Goal: Task Accomplishment & Management: Use online tool/utility

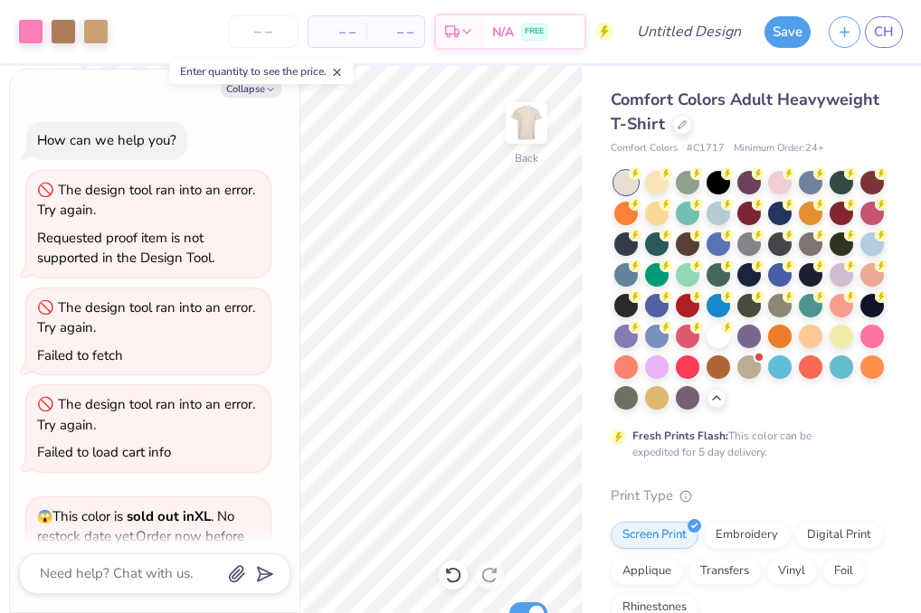
scroll to position [509, 0]
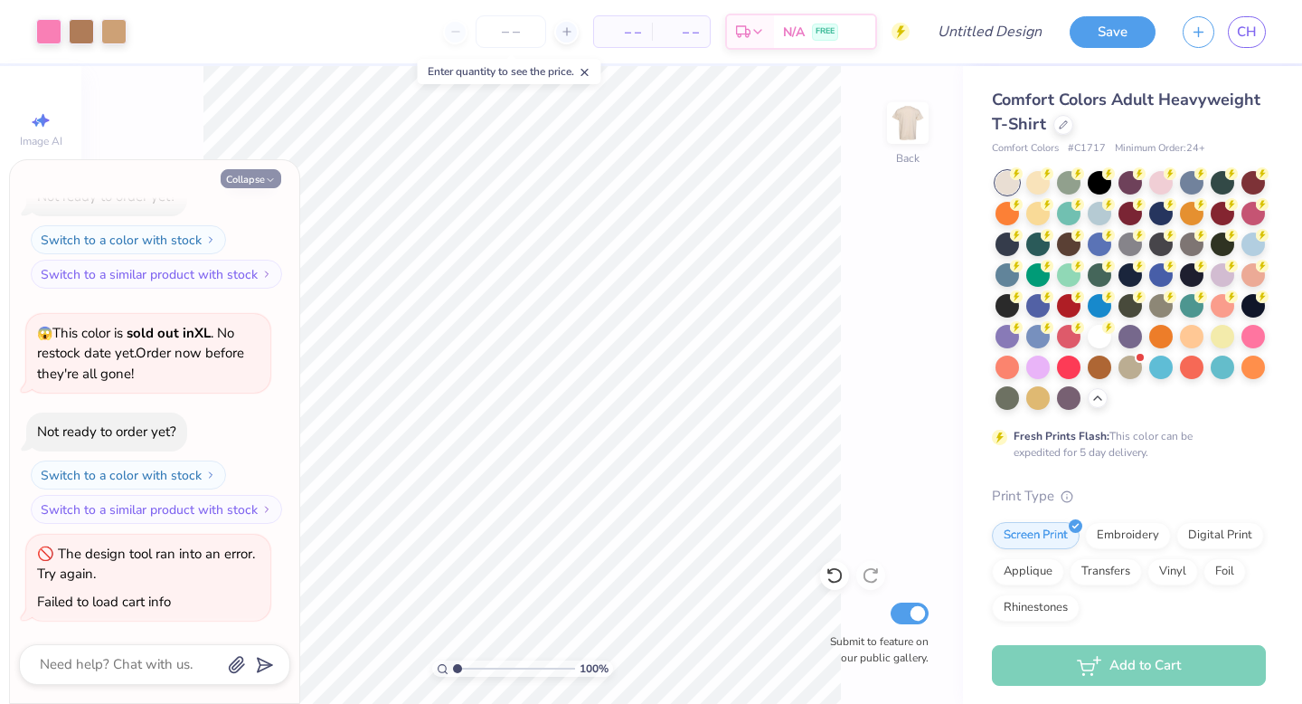
click at [253, 175] on button "Collapse" at bounding box center [251, 178] width 61 height 19
type textarea "x"
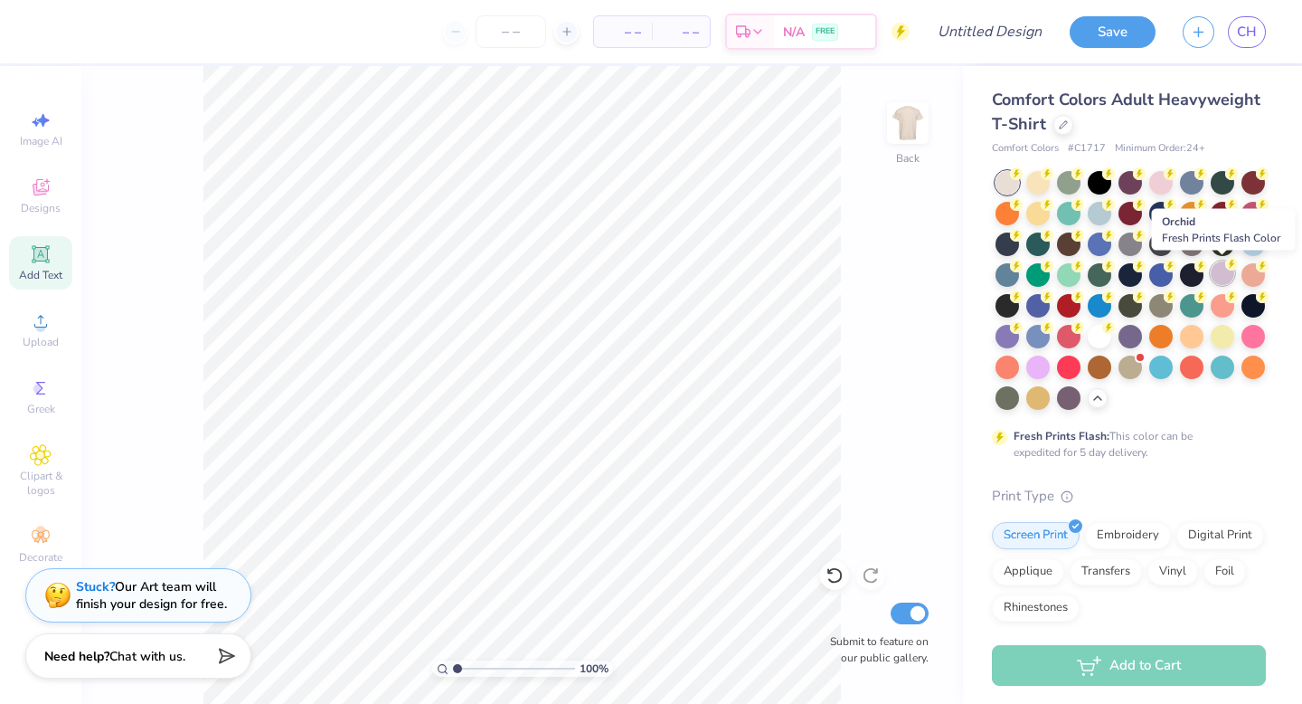
click at [920, 275] on div at bounding box center [1223, 273] width 24 height 24
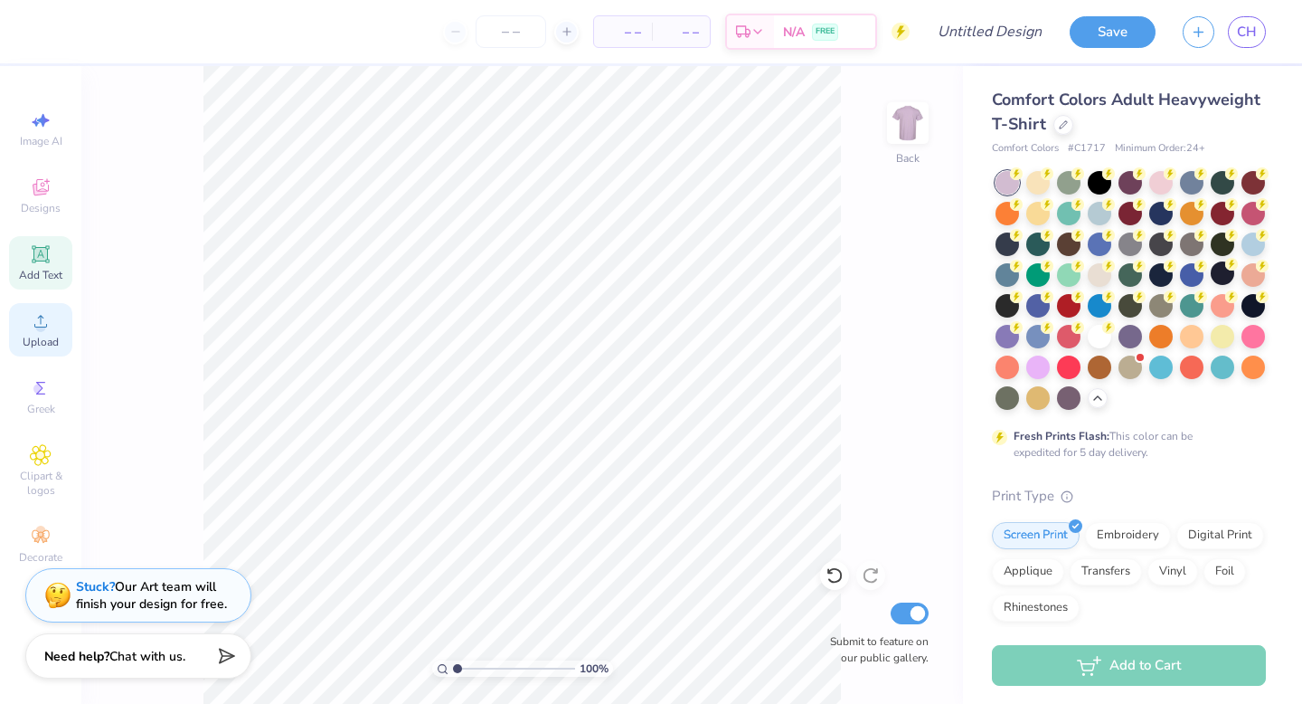
click at [42, 321] on icon at bounding box center [41, 321] width 22 height 22
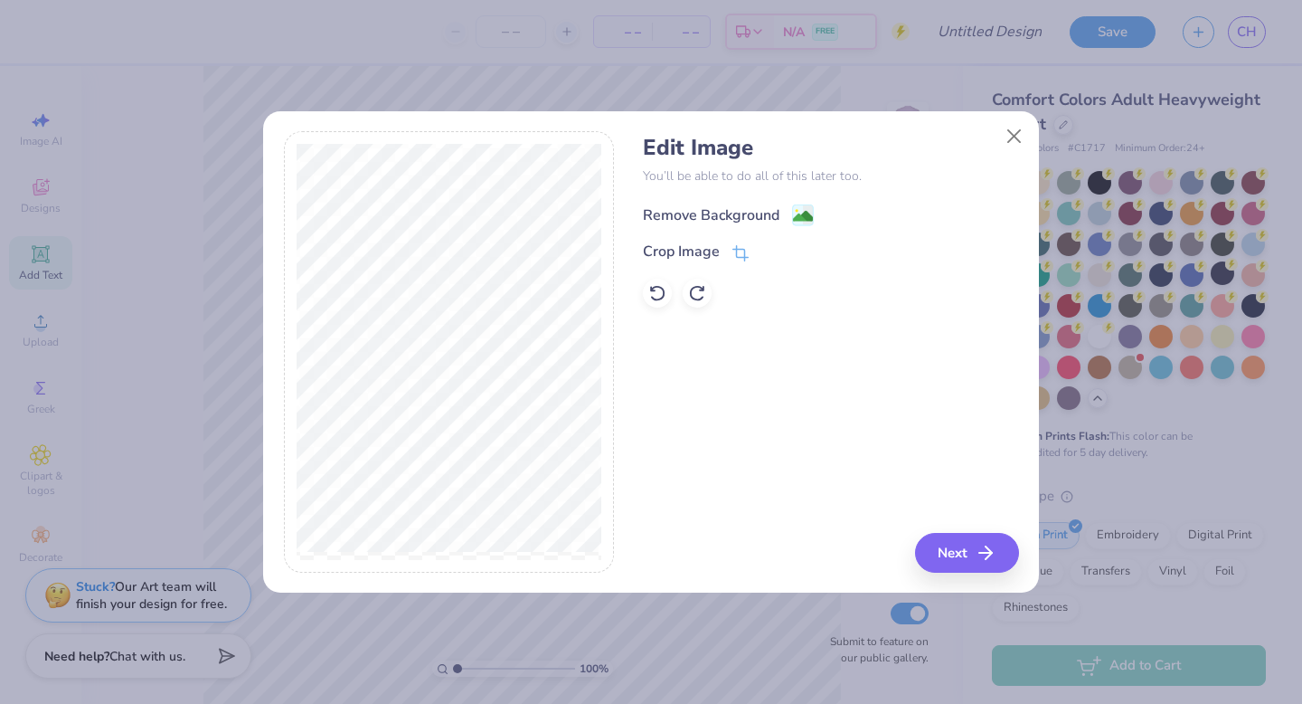
click at [740, 223] on div "Remove Background" at bounding box center [711, 215] width 137 height 22
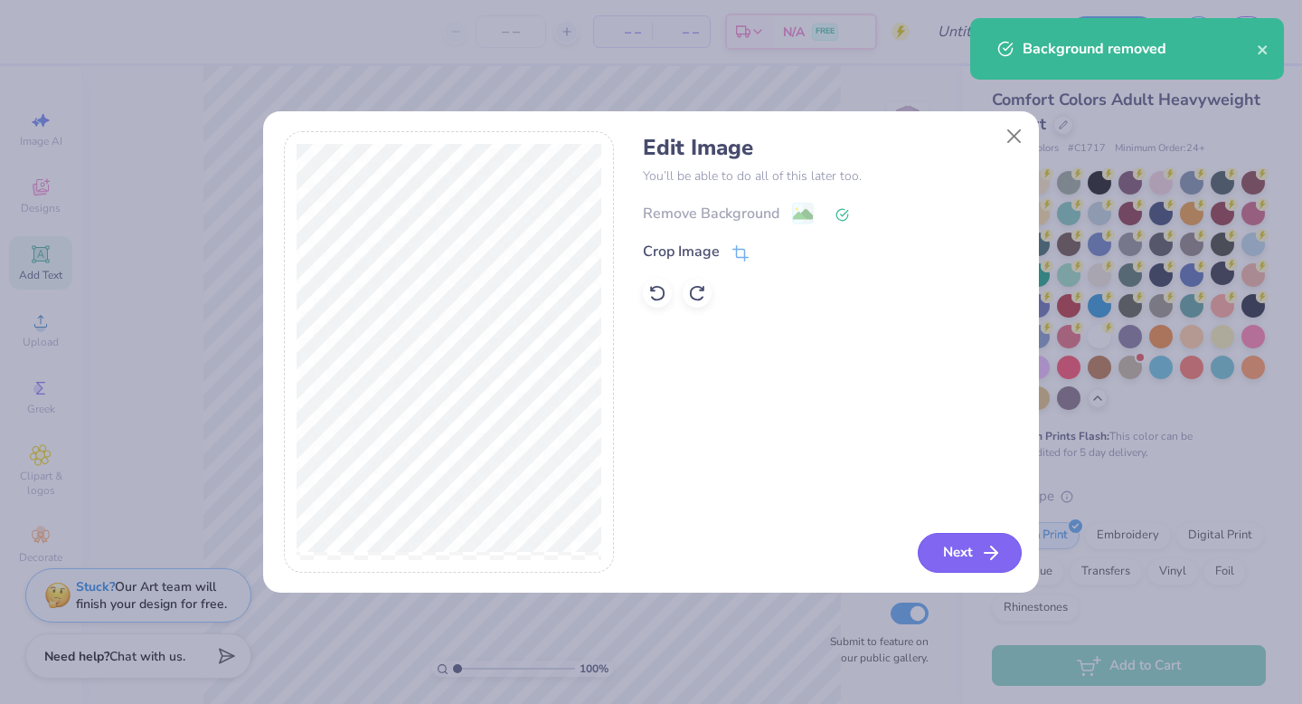
click at [920, 560] on button "Next" at bounding box center [970, 553] width 104 height 40
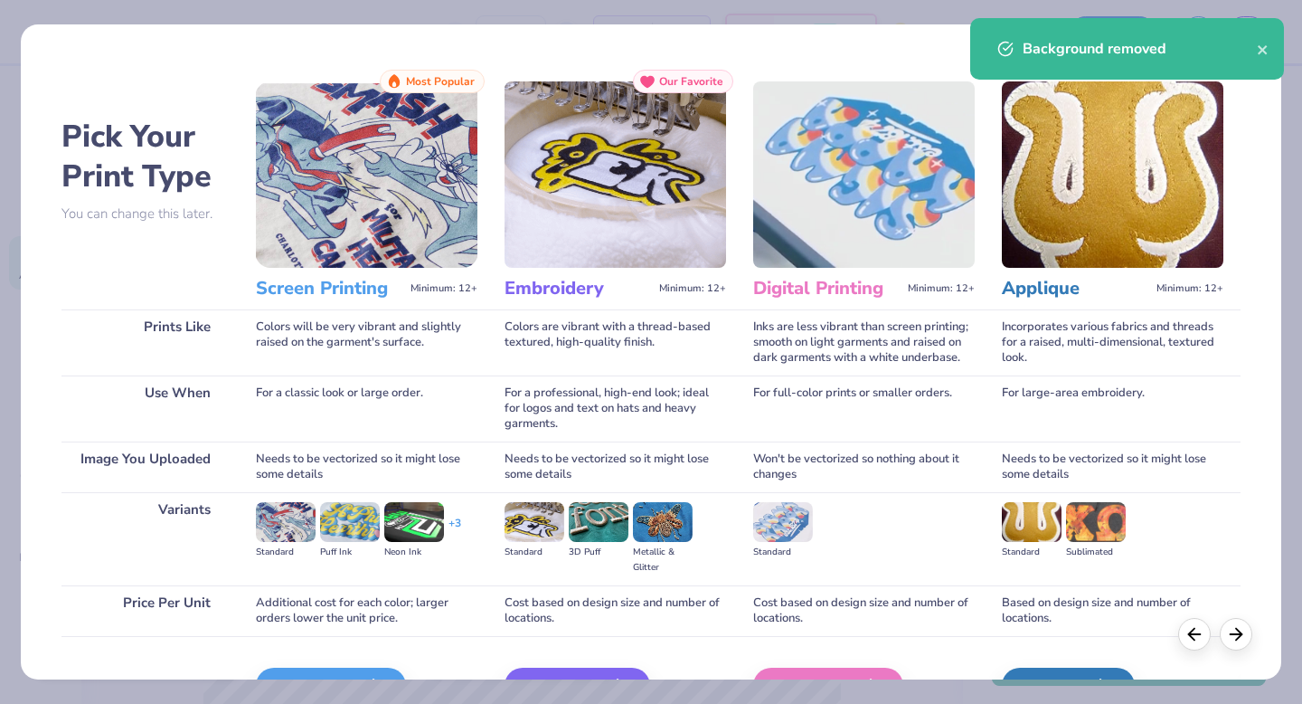
scroll to position [108, 0]
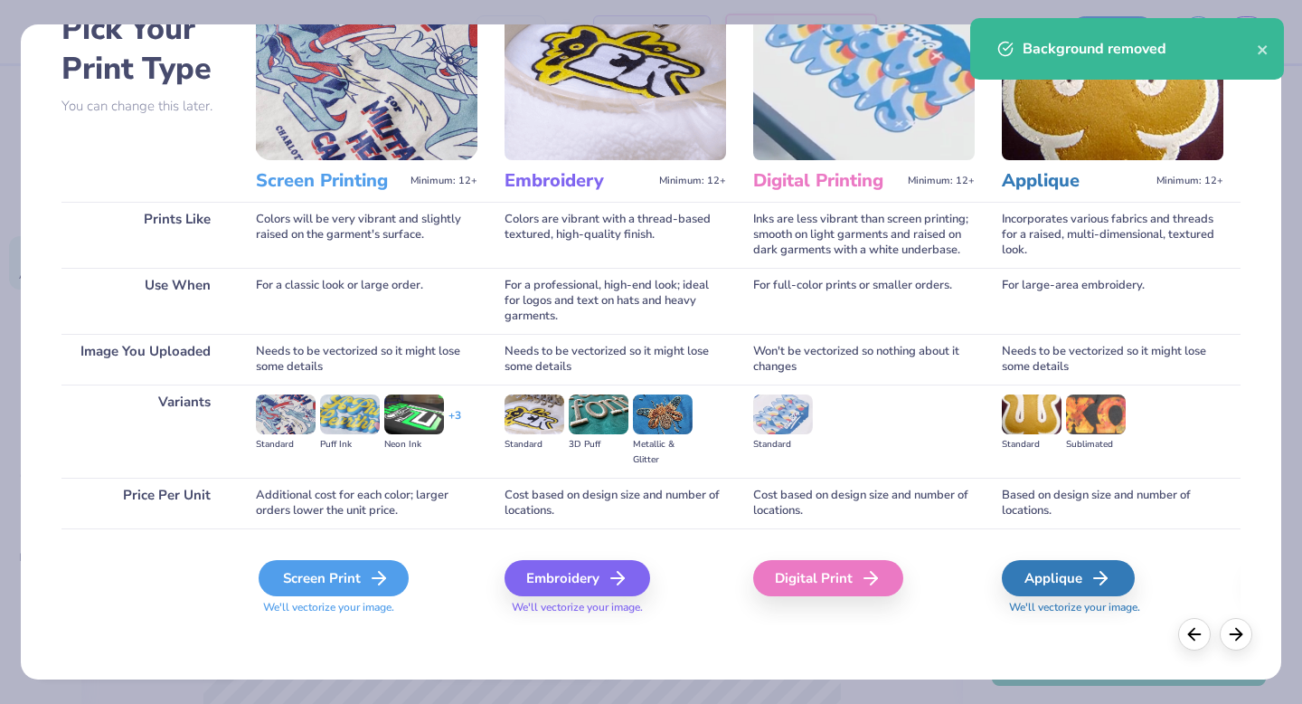
click at [365, 568] on div "Screen Print" at bounding box center [334, 578] width 150 height 36
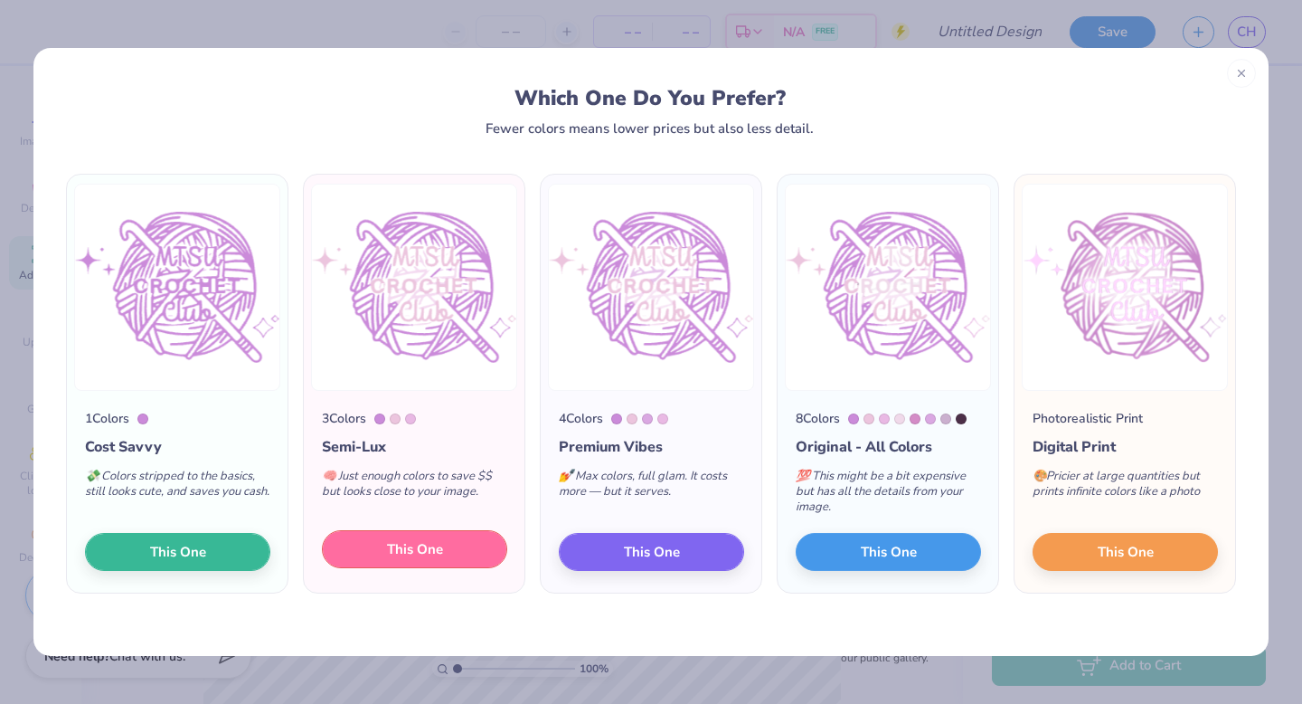
click at [418, 542] on span "This One" at bounding box center [415, 549] width 56 height 21
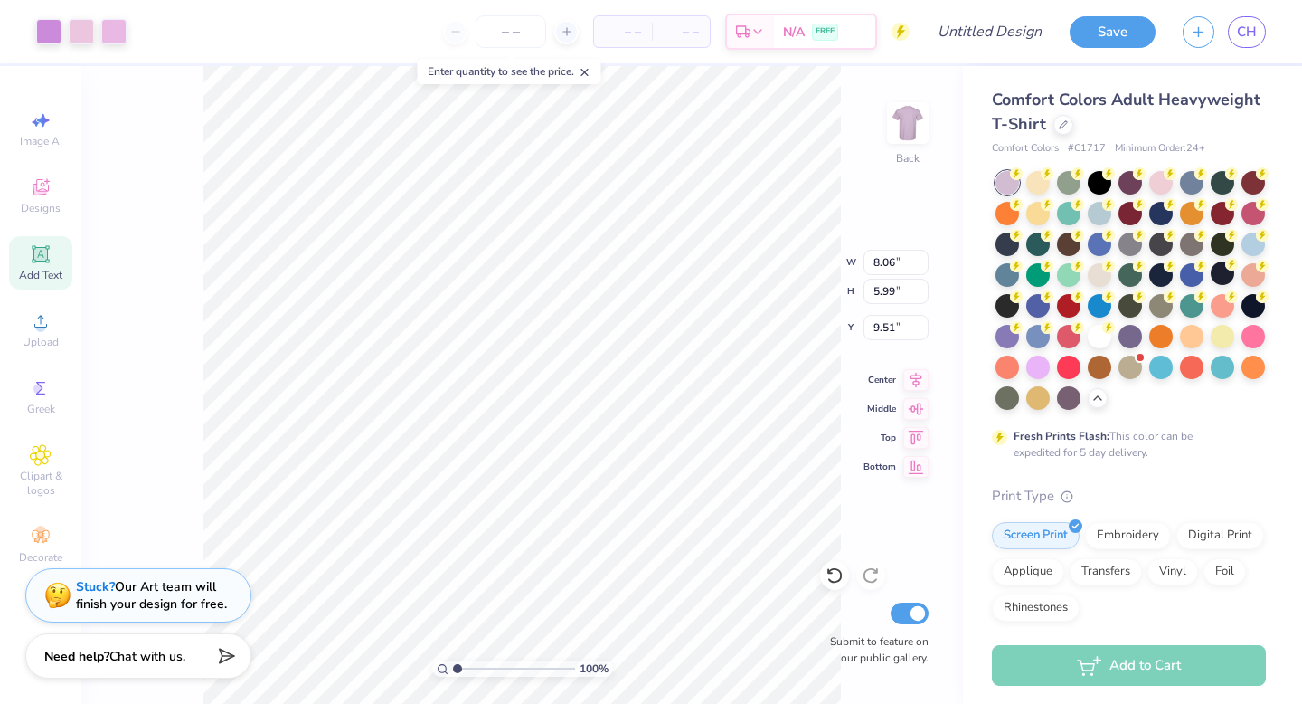
type input "3.50"
type input "7.03"
type input "5.22"
type input "3.00"
click at [565, 36] on icon at bounding box center [567, 31] width 13 height 13
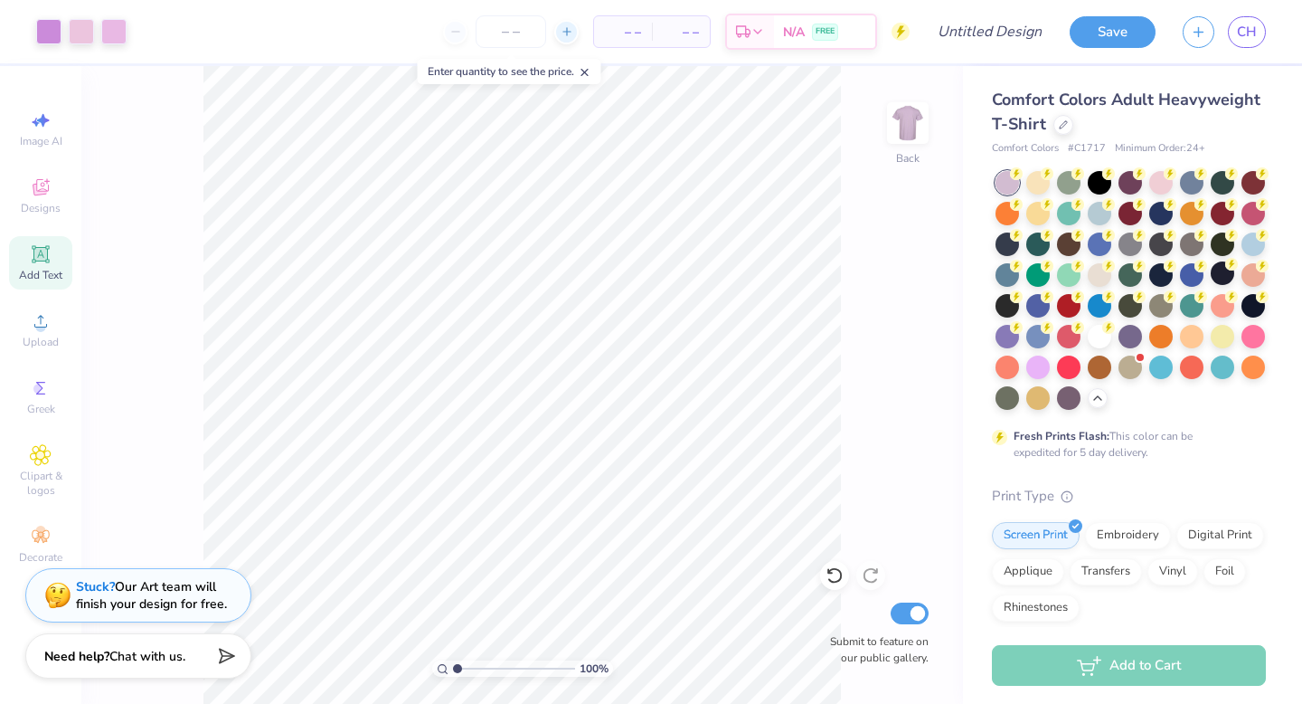
type input "12"
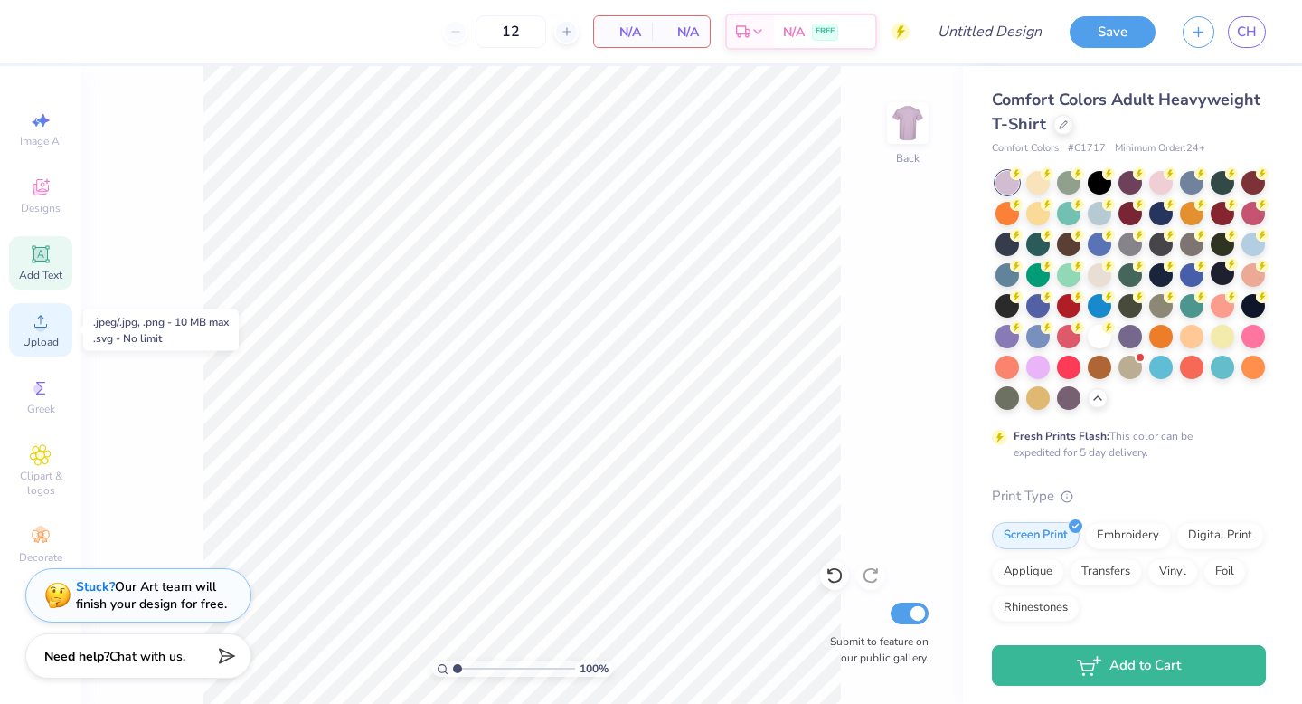
click at [50, 330] on icon at bounding box center [41, 321] width 22 height 22
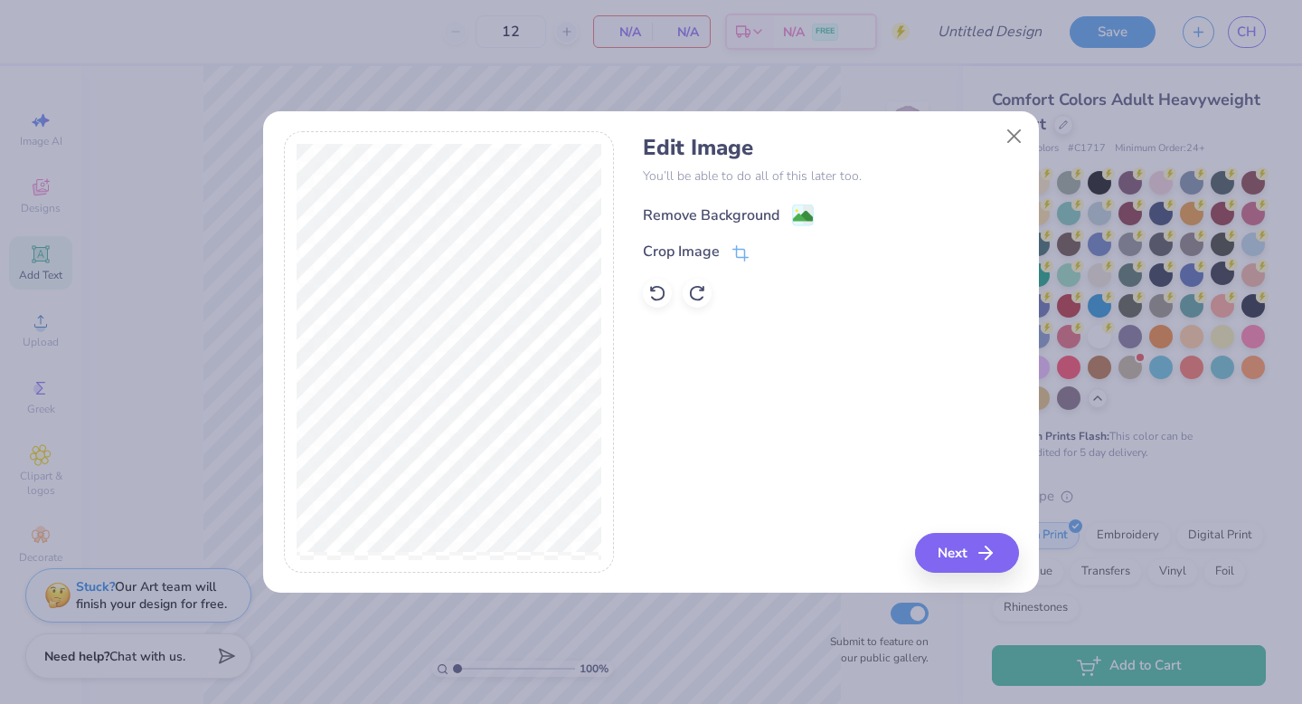
click at [744, 213] on div "Remove Background" at bounding box center [711, 215] width 137 height 22
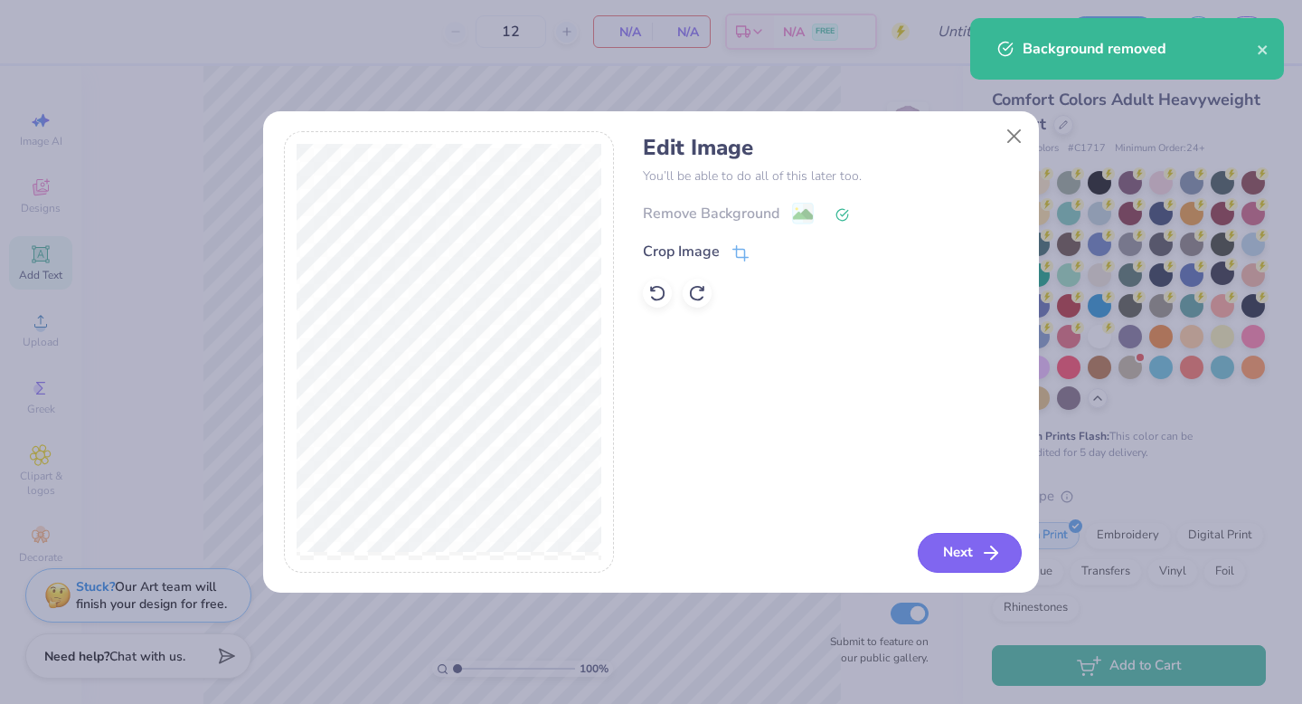
click at [920, 544] on button "Next" at bounding box center [970, 553] width 104 height 40
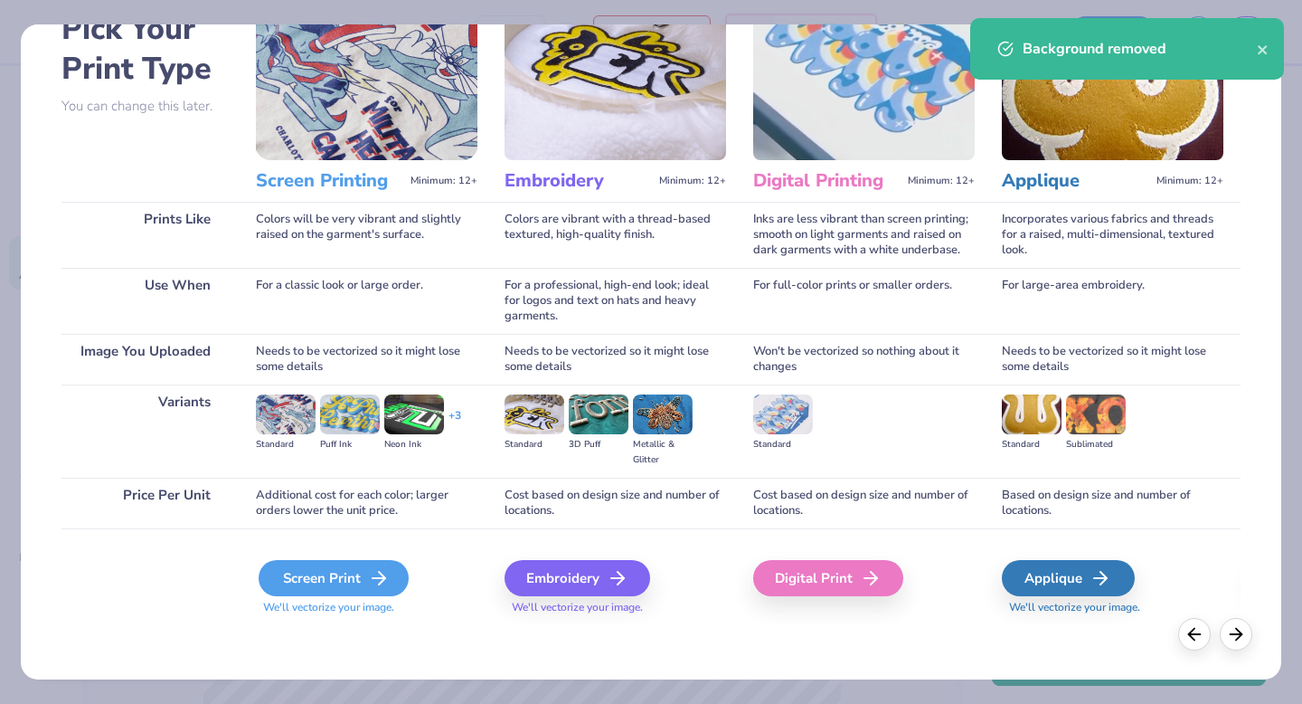
click at [352, 575] on div "Screen Print" at bounding box center [334, 578] width 150 height 36
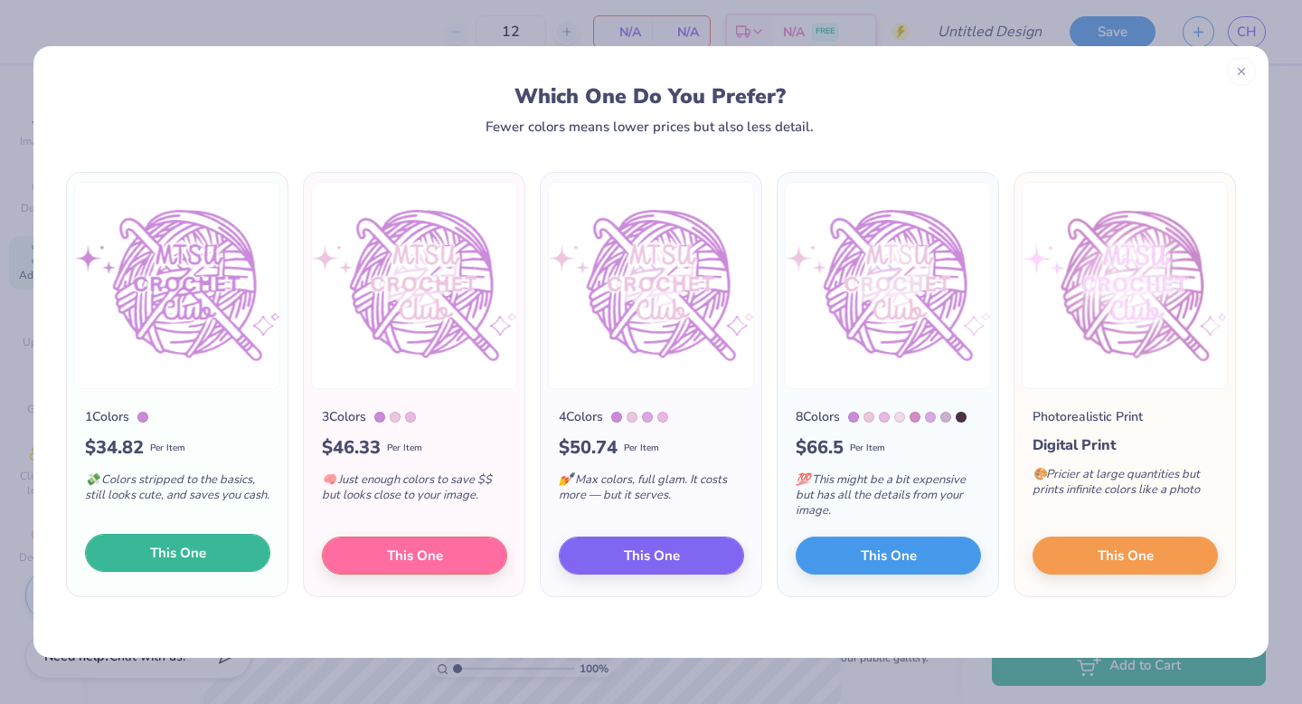
click at [235, 551] on button "This One" at bounding box center [177, 553] width 185 height 38
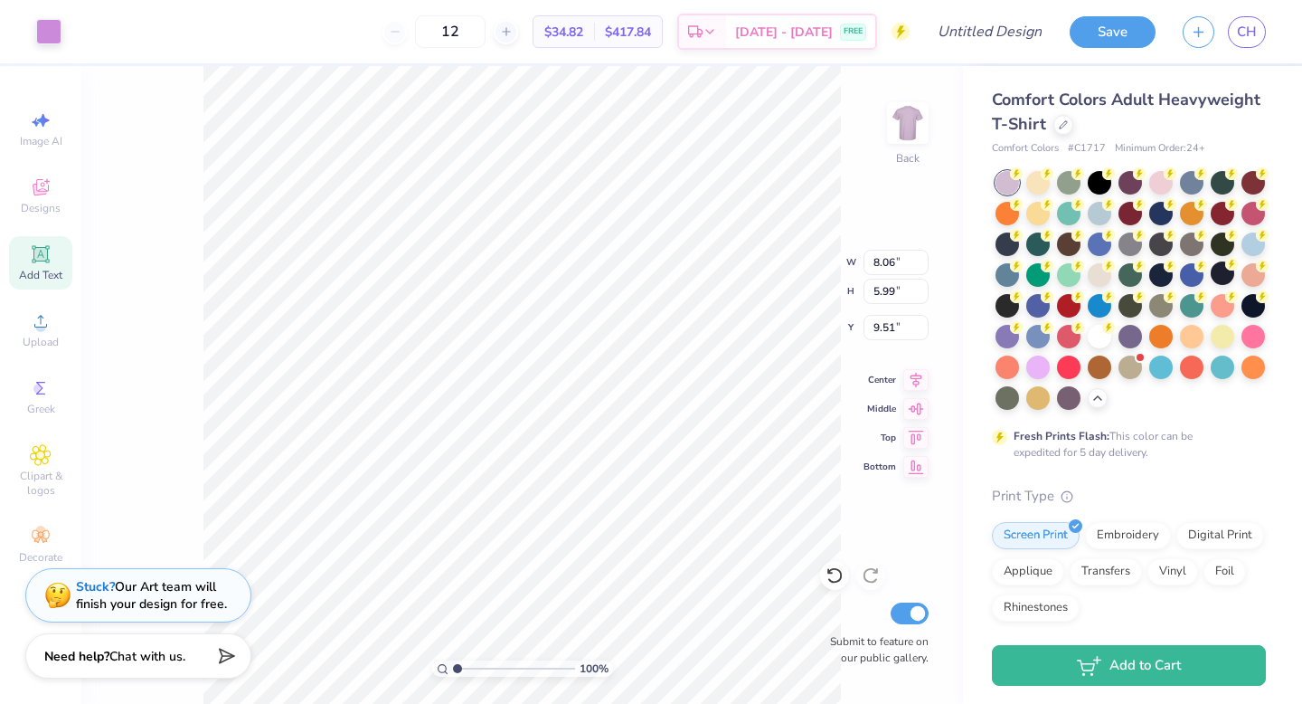
type input "3.00"
type input "6.21"
type input "4.61"
click at [918, 435] on icon at bounding box center [915, 435] width 25 height 22
click at [913, 411] on icon at bounding box center [915, 406] width 25 height 22
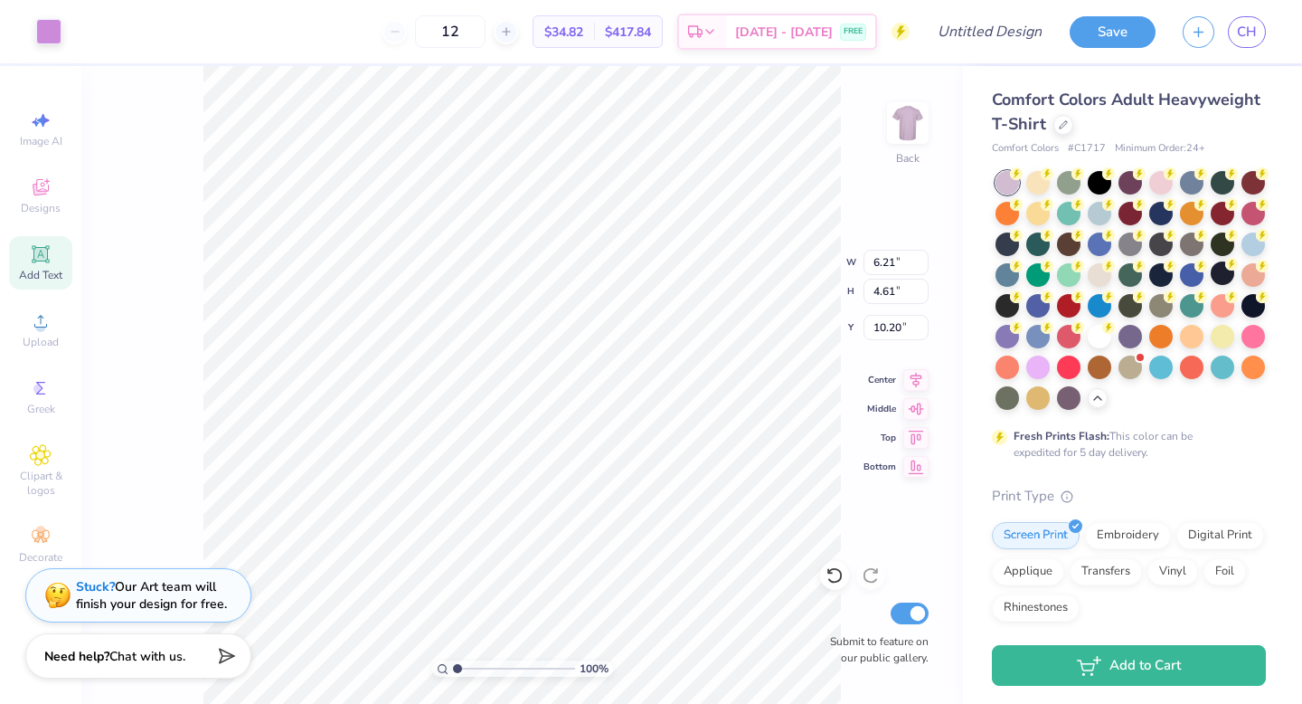
type input "3.00"
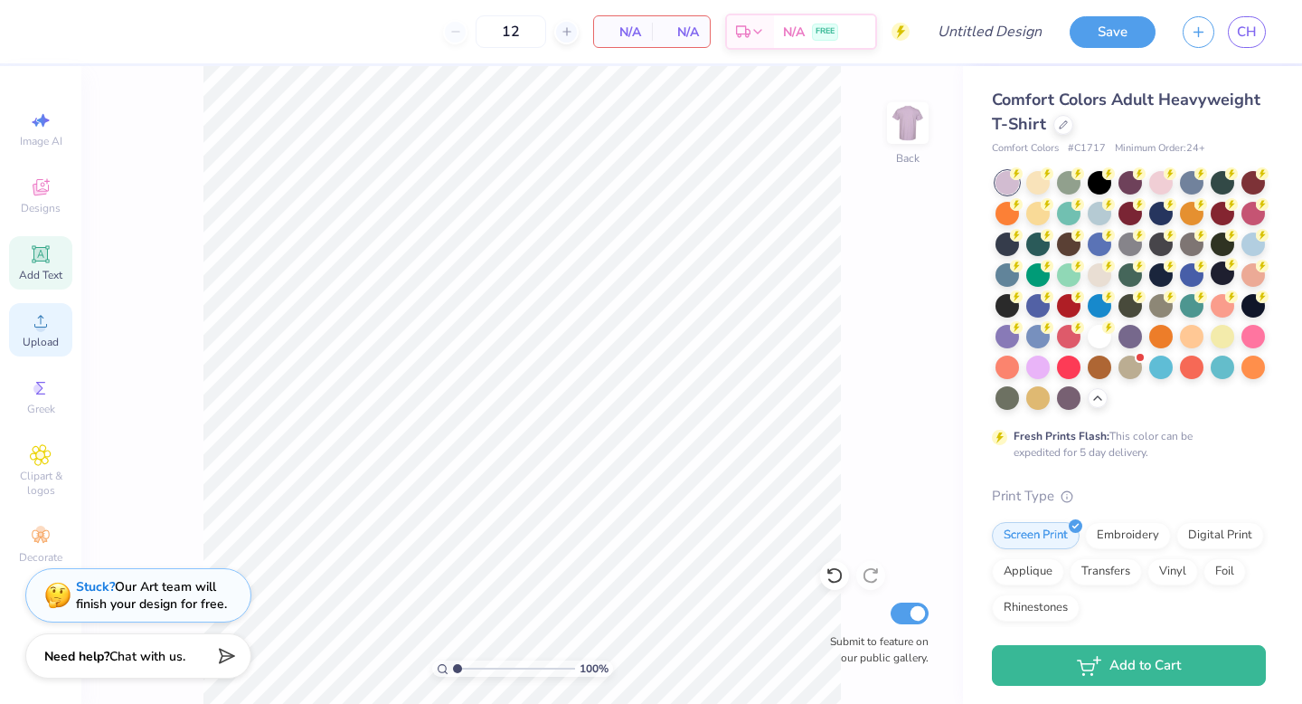
click at [43, 332] on div "Upload" at bounding box center [40, 329] width 63 height 53
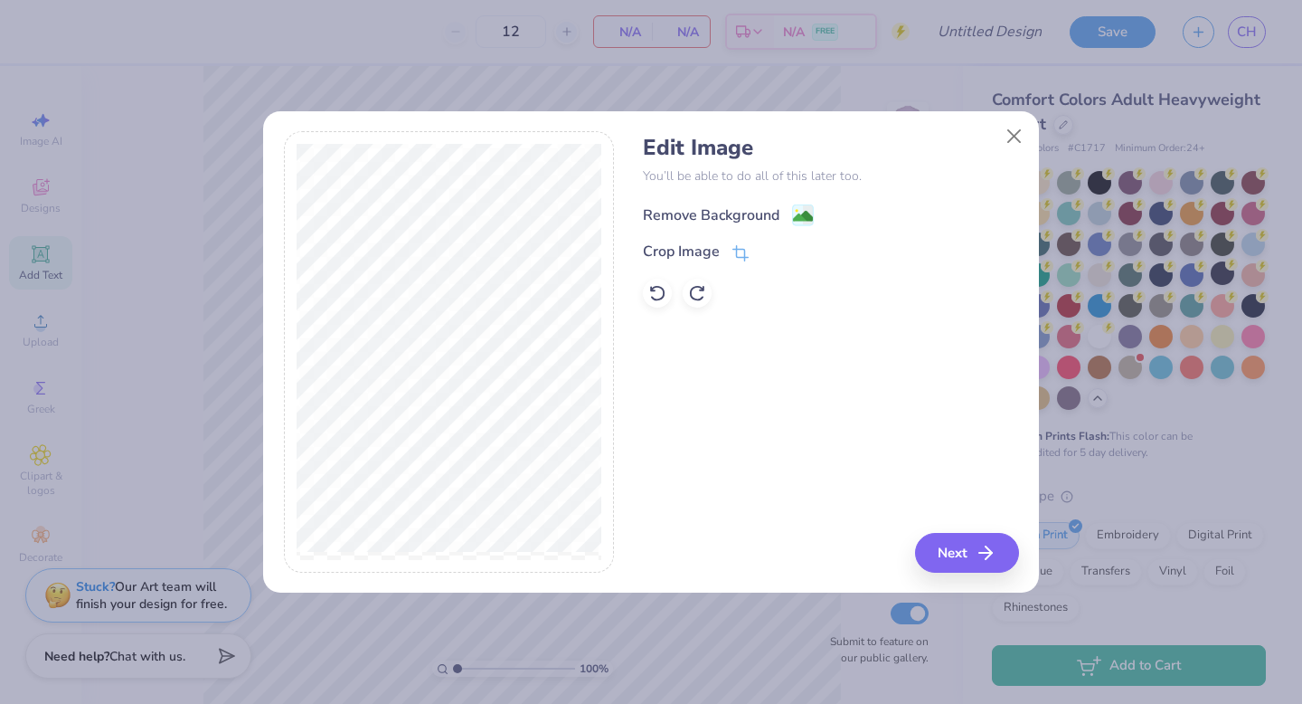
click at [737, 215] on div "Remove Background" at bounding box center [711, 215] width 137 height 22
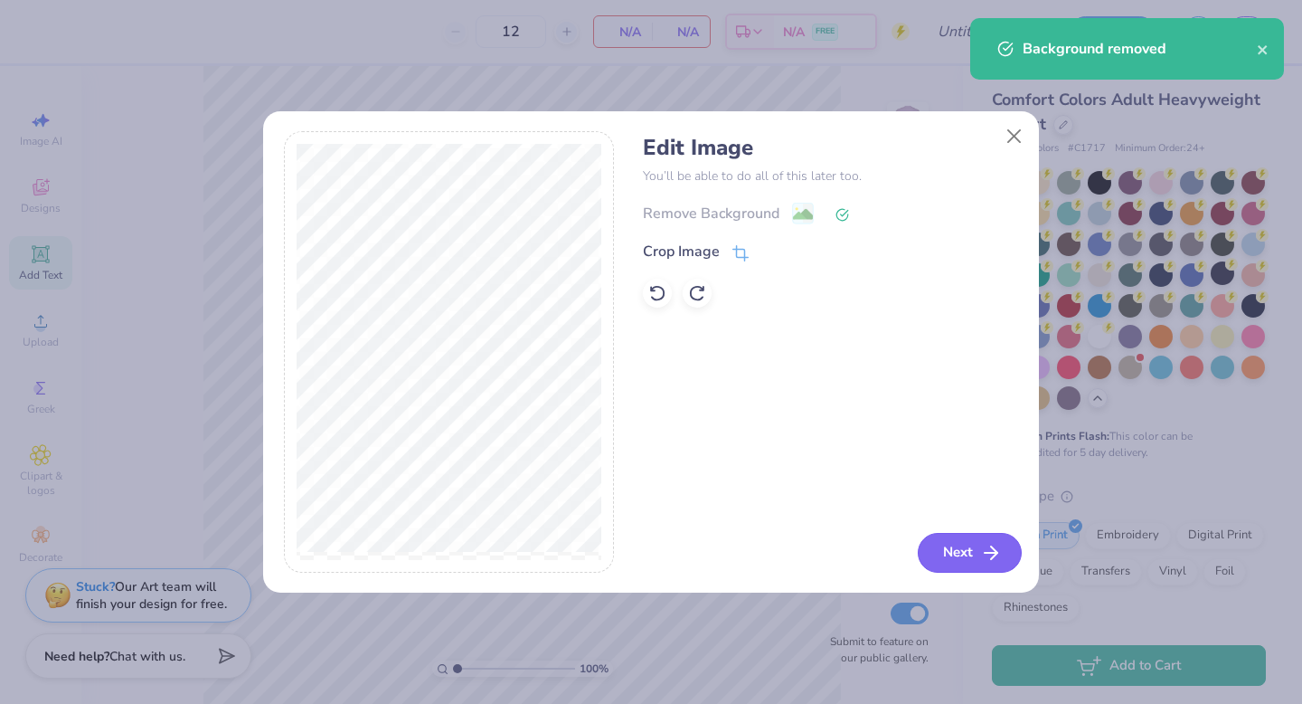
click at [920, 537] on button "Next" at bounding box center [970, 553] width 104 height 40
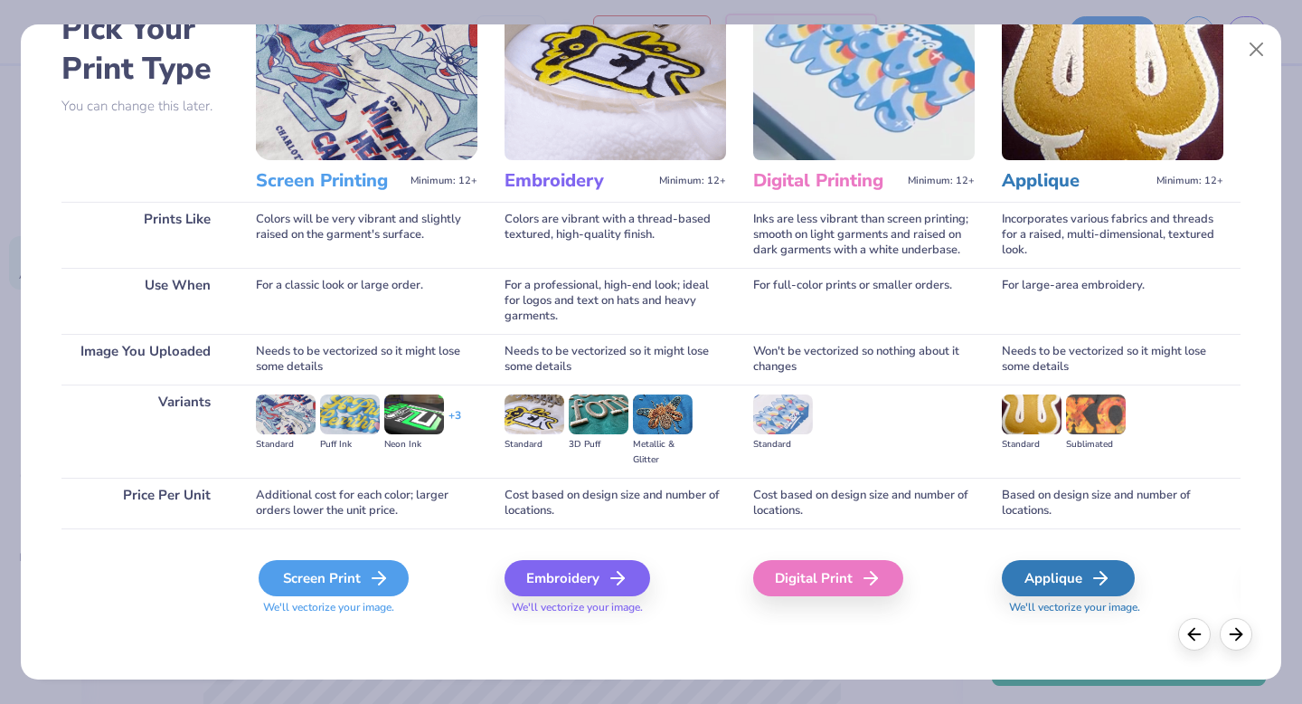
click at [364, 575] on div "Screen Print" at bounding box center [334, 578] width 150 height 36
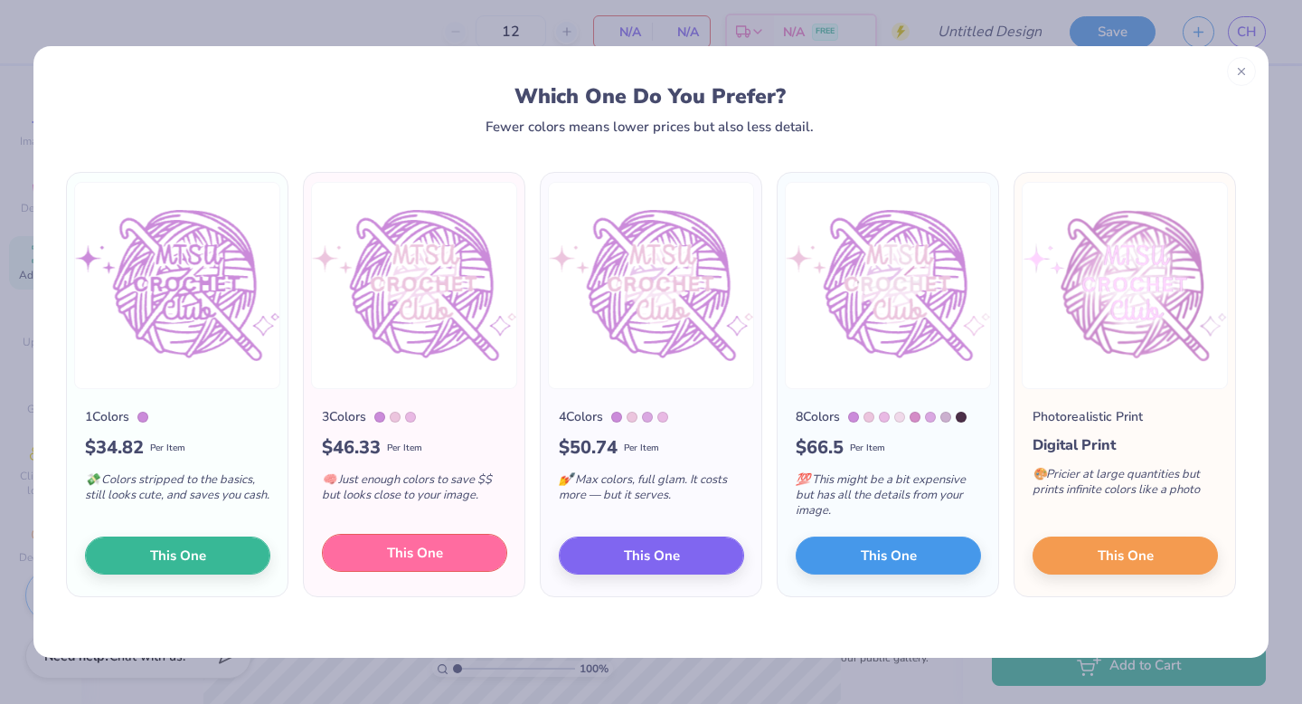
click at [426, 547] on span "This One" at bounding box center [415, 553] width 56 height 21
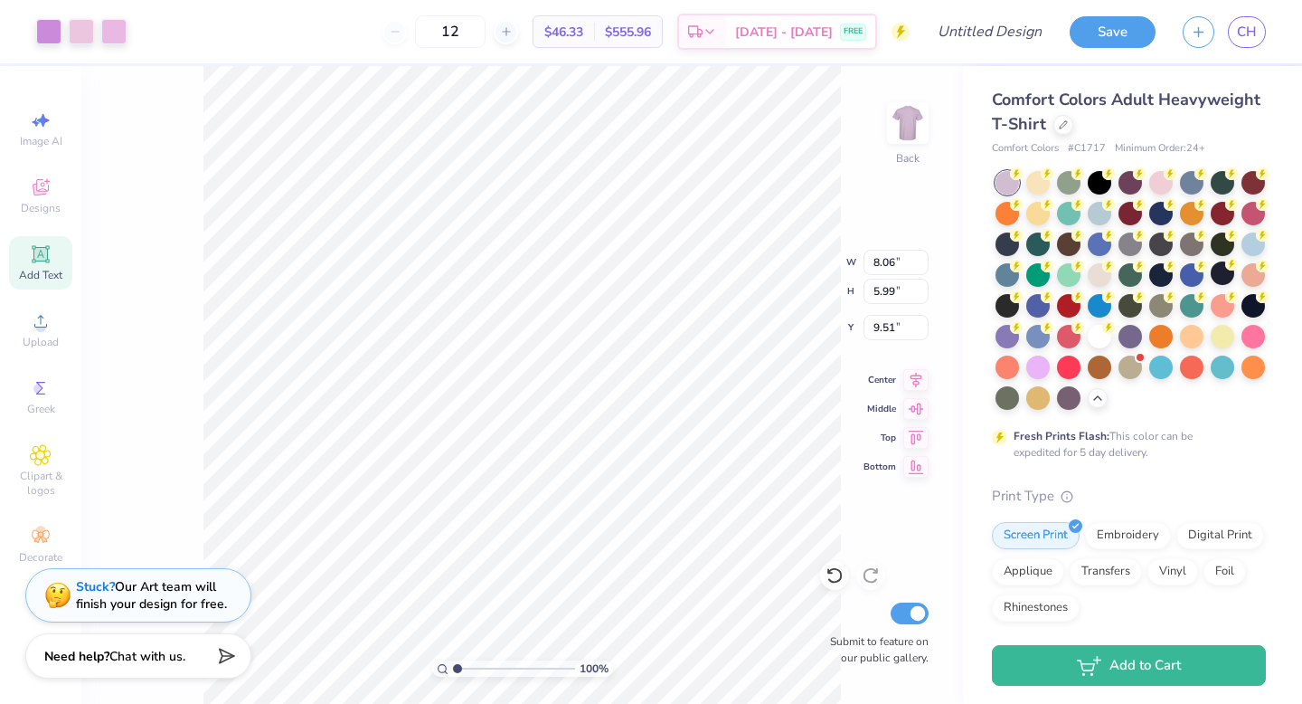
type input "3.00"
click at [896, 123] on img at bounding box center [908, 123] width 72 height 72
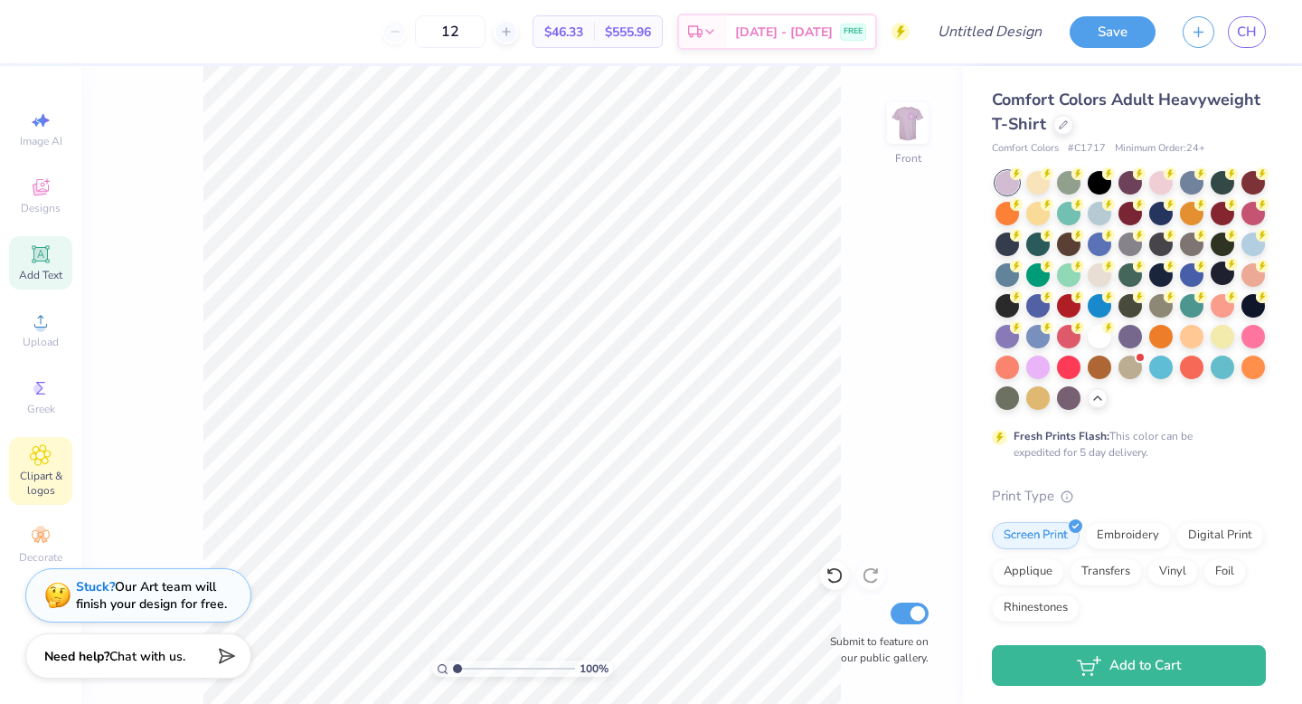
click at [30, 474] on span "Clipart & logos" at bounding box center [40, 482] width 63 height 29
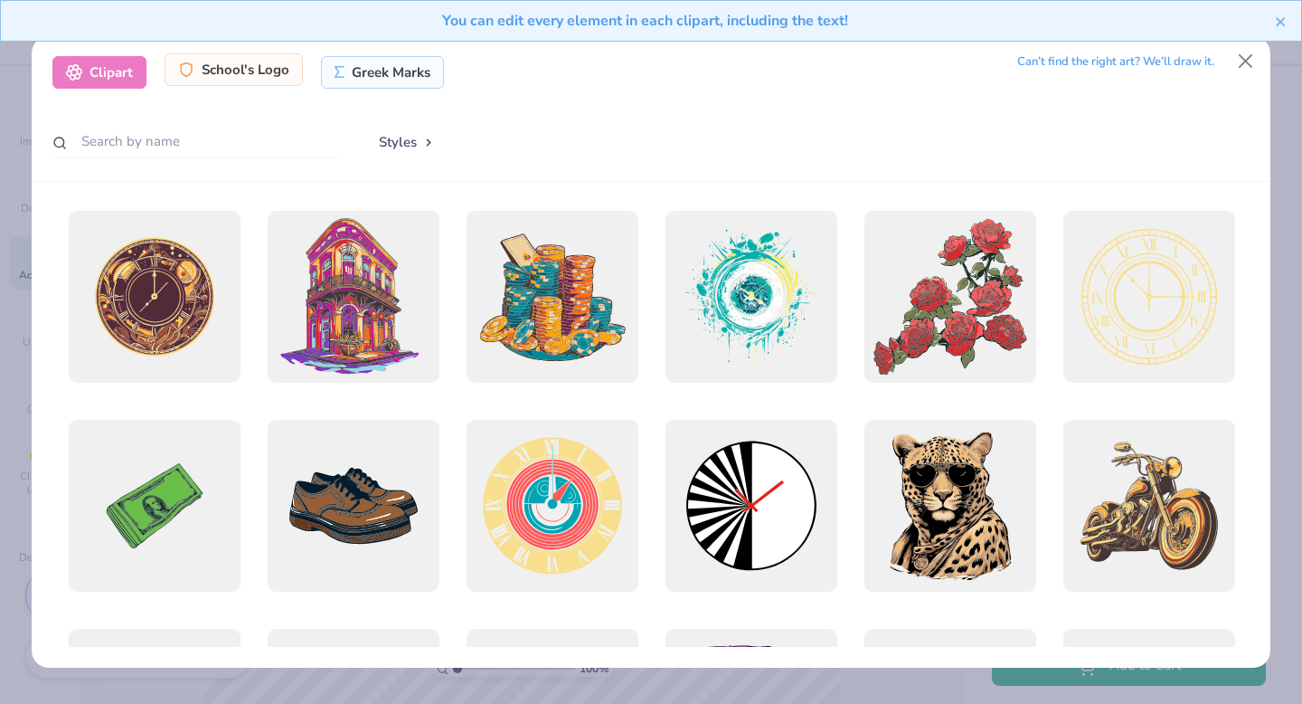
click at [243, 82] on div "School's Logo" at bounding box center [234, 69] width 138 height 33
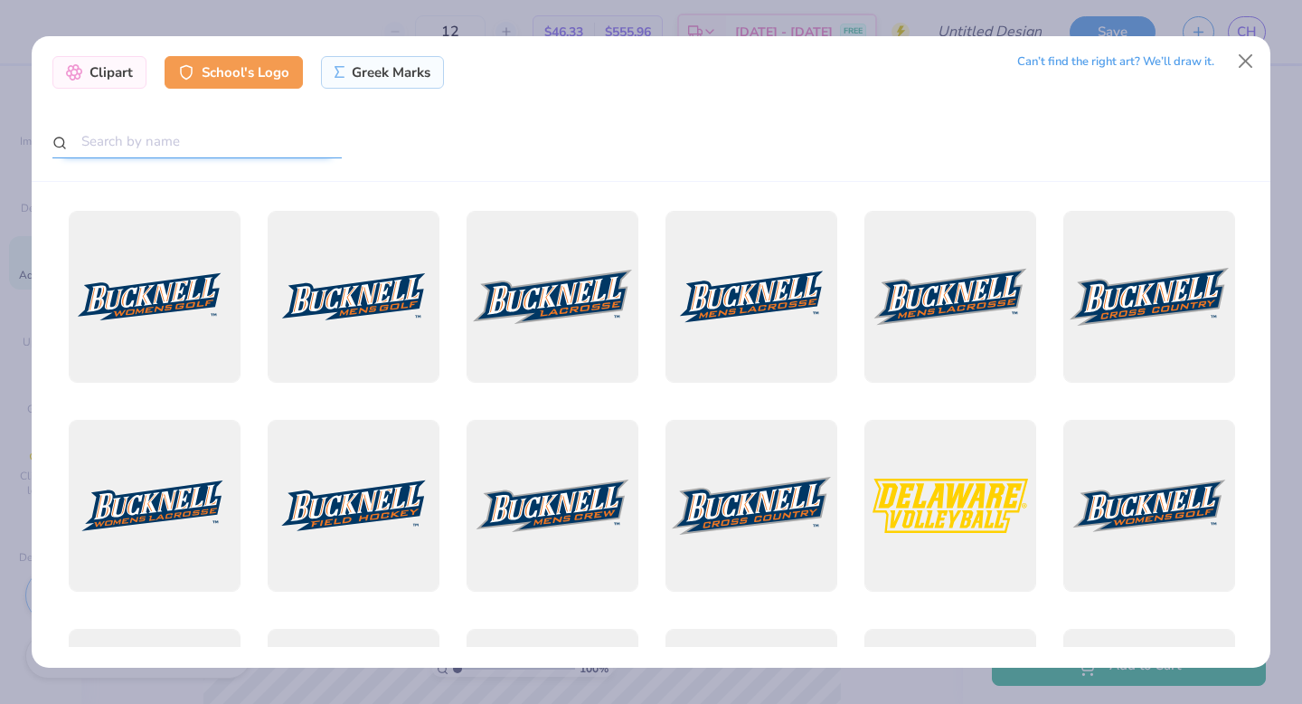
click at [256, 139] on input "text" at bounding box center [196, 141] width 289 height 33
type input "mtsu"
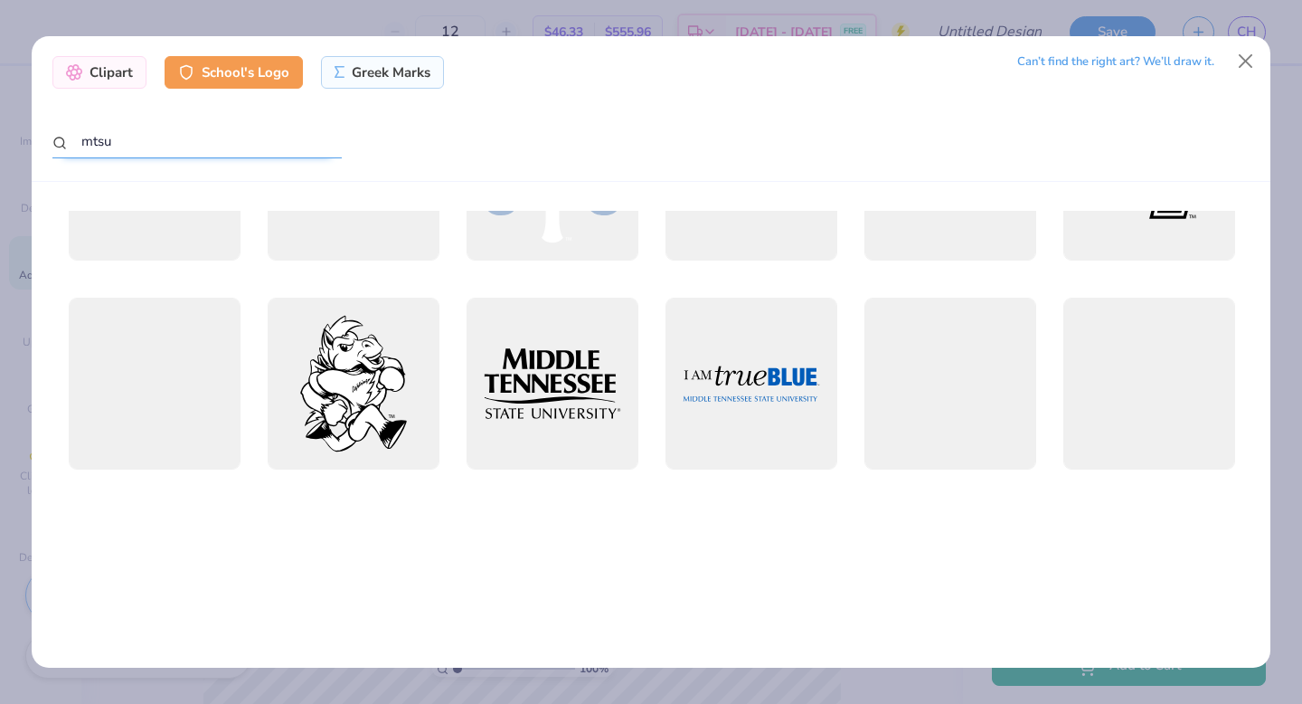
scroll to position [0, 0]
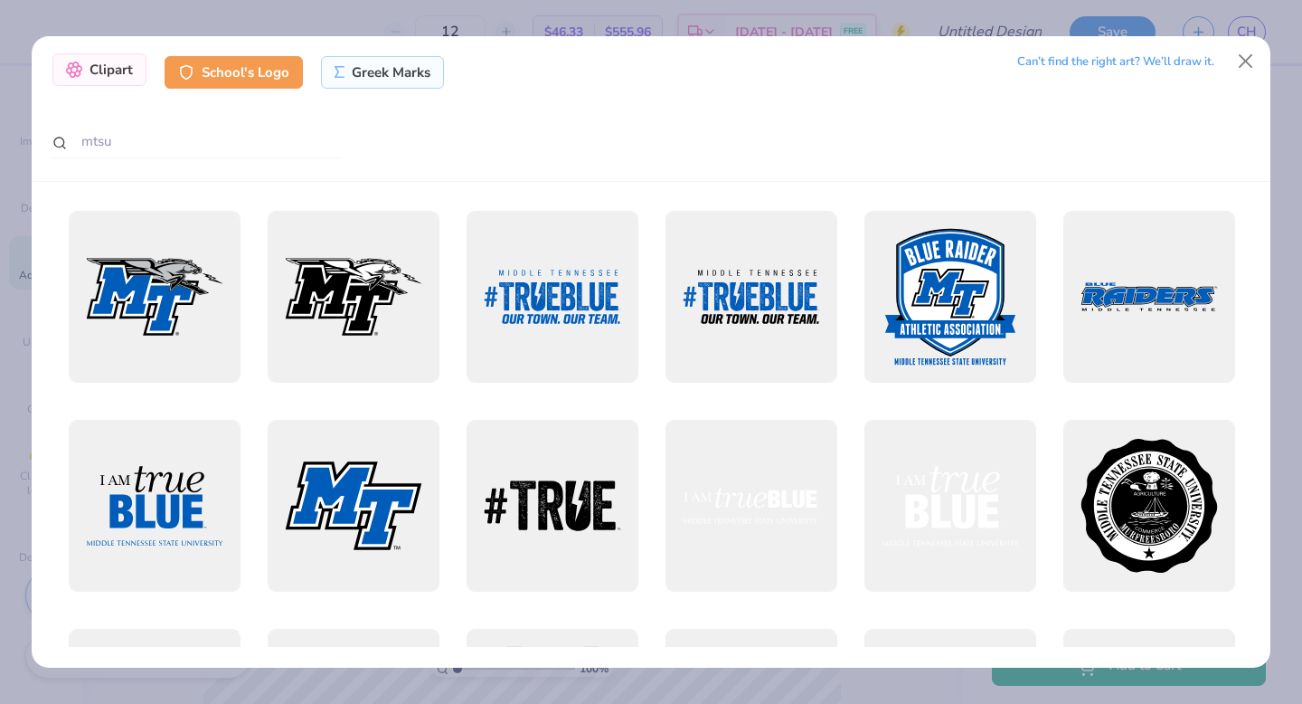
click at [100, 58] on div "Clipart" at bounding box center [99, 69] width 94 height 33
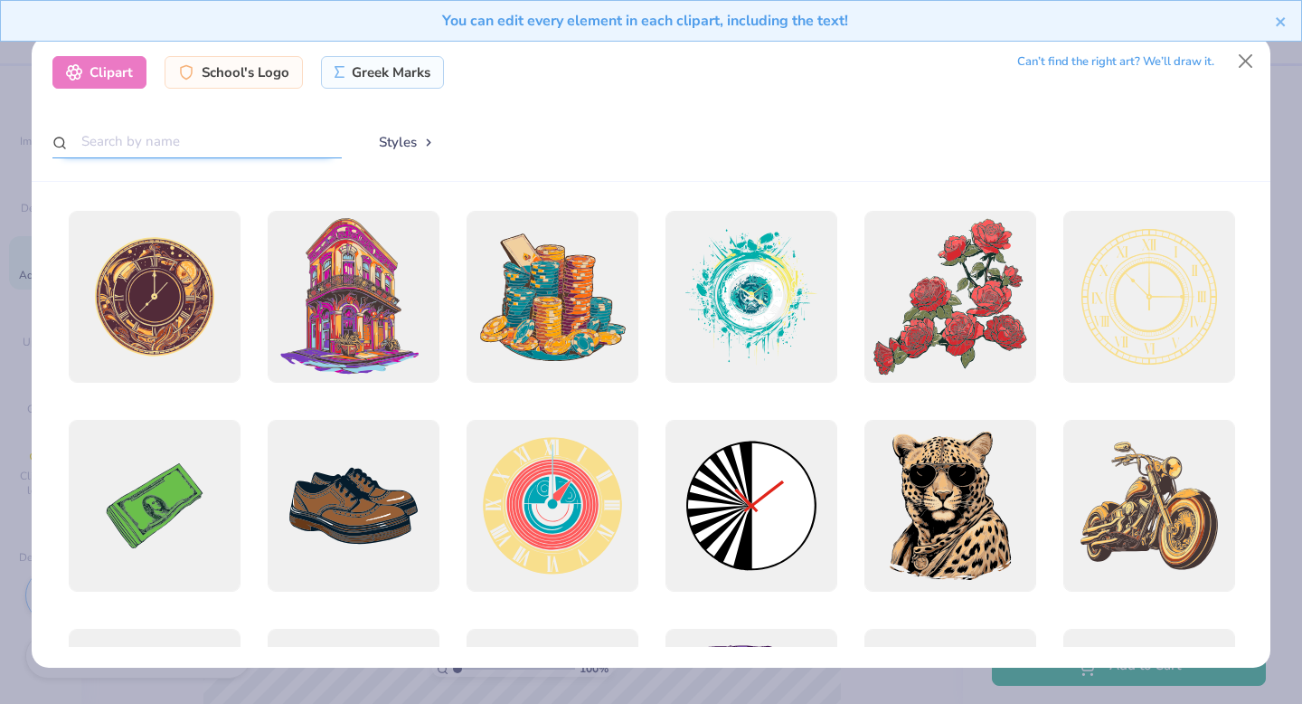
click at [160, 143] on input "text" at bounding box center [196, 141] width 289 height 33
type input "stars"
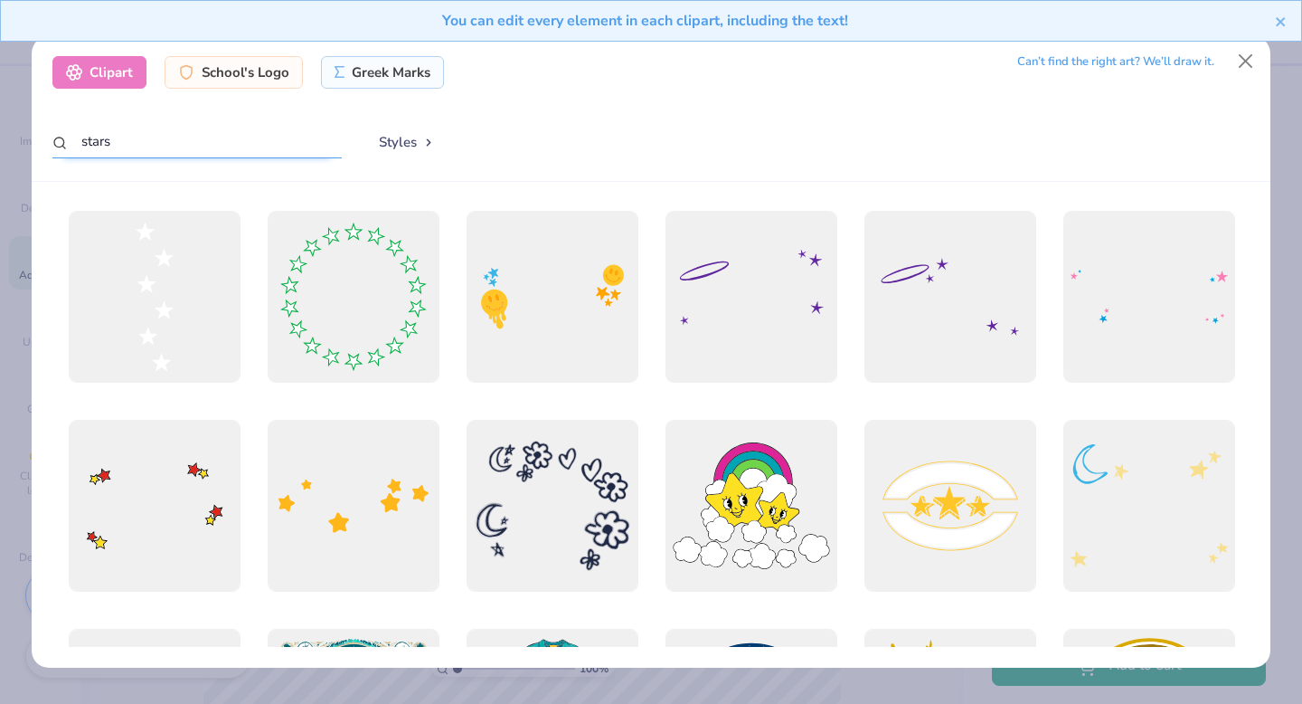
drag, startPoint x: 147, startPoint y: 137, endPoint x: 26, endPoint y: 133, distance: 121.3
click at [26, 133] on div "Clipart School's Logo Greek Marks Can’t find the right art? We’ll draw it. star…" at bounding box center [651, 352] width 1302 height 704
type input "yarn"
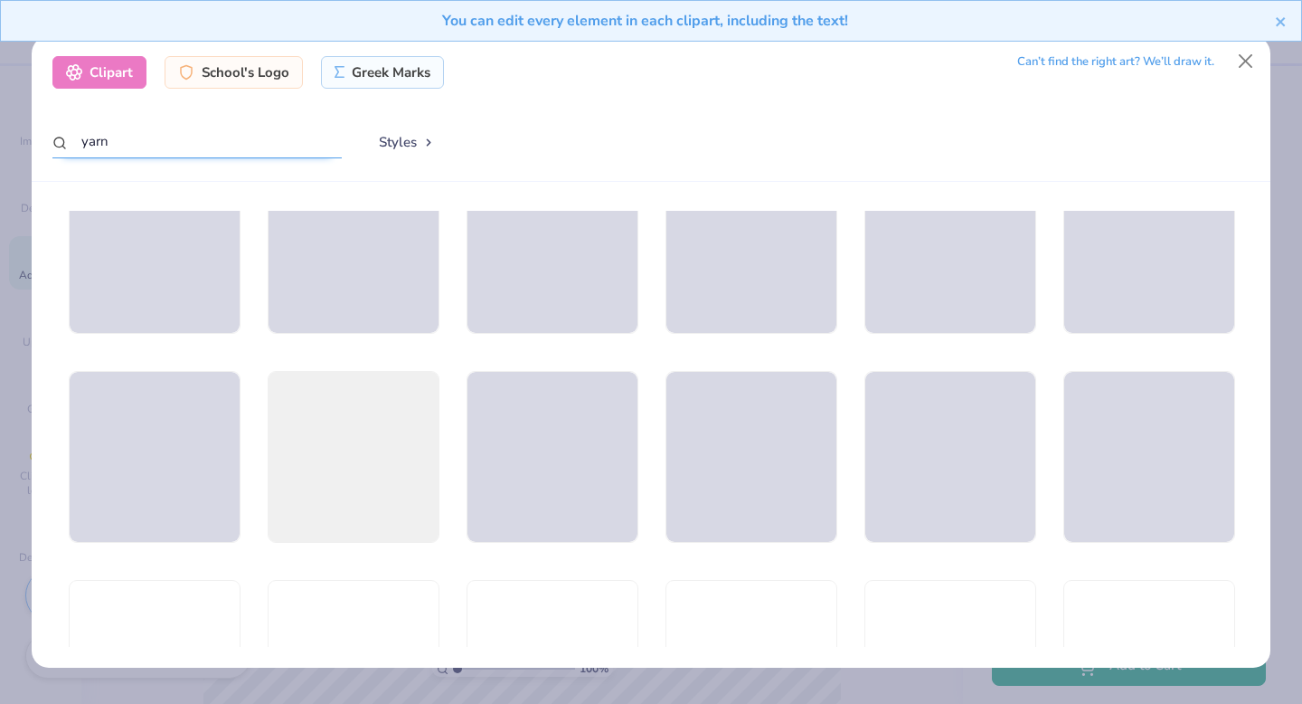
scroll to position [1100, 0]
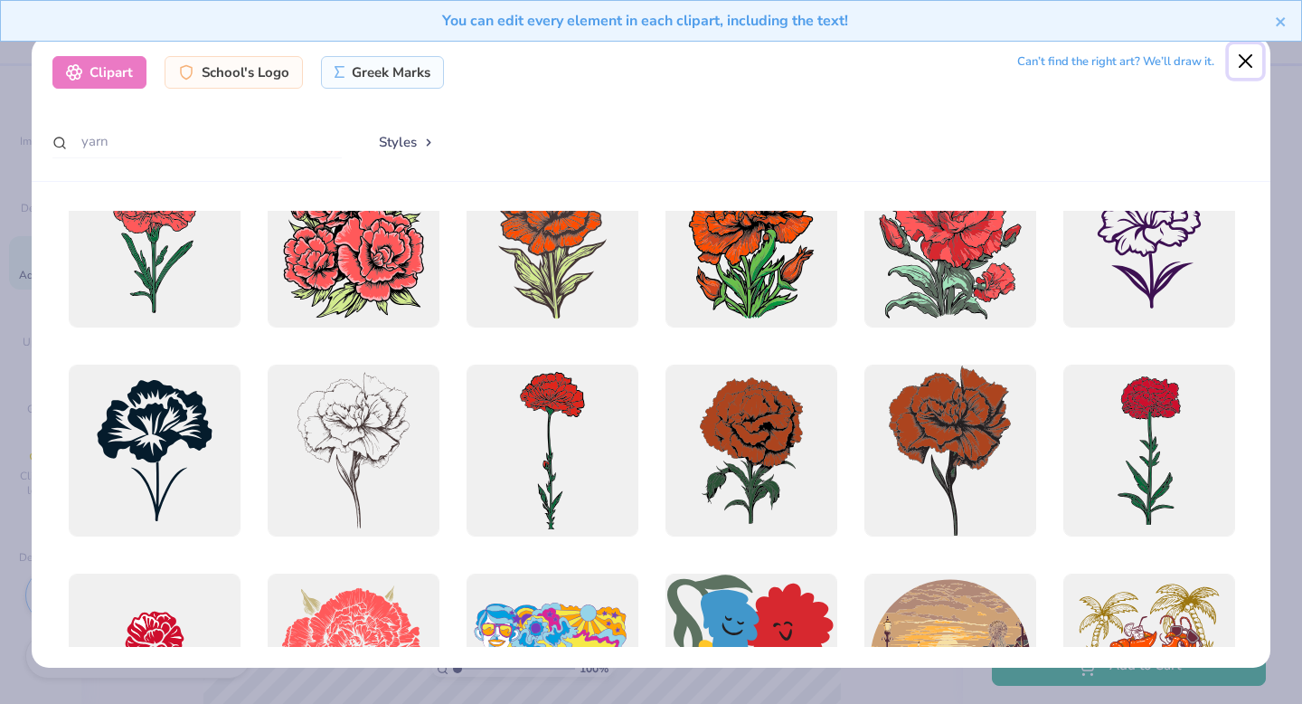
click at [920, 68] on button "Close" at bounding box center [1246, 61] width 34 height 34
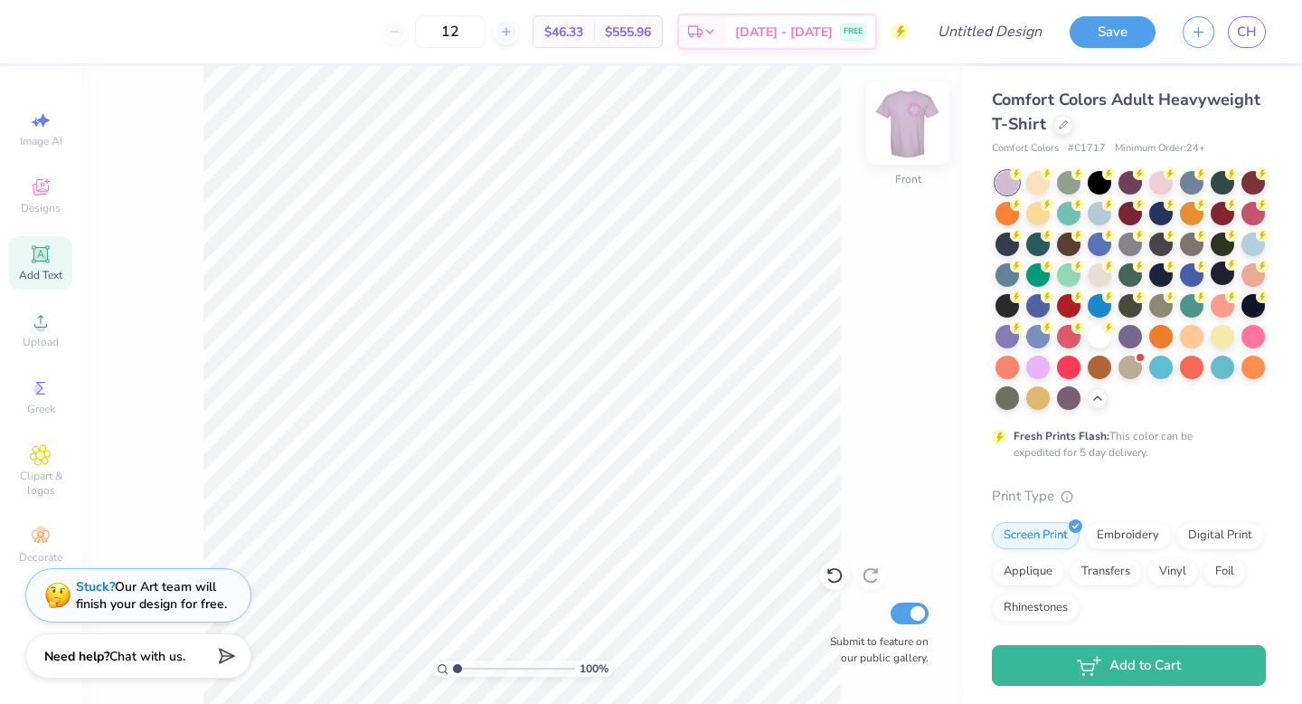
click at [894, 128] on img at bounding box center [908, 123] width 72 height 72
